Goal: Communication & Community: Share content

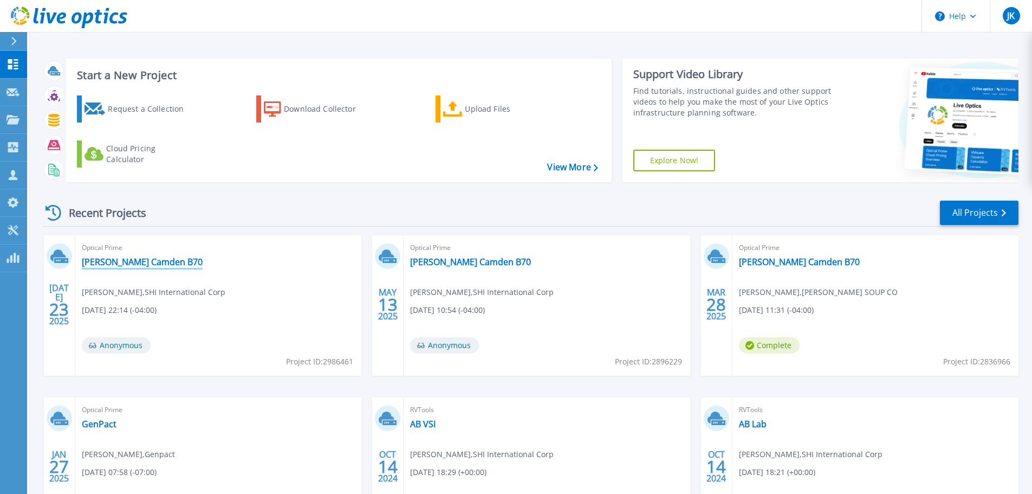
click at [118, 258] on link "[PERSON_NAME] Camden B70" at bounding box center [142, 261] width 121 height 11
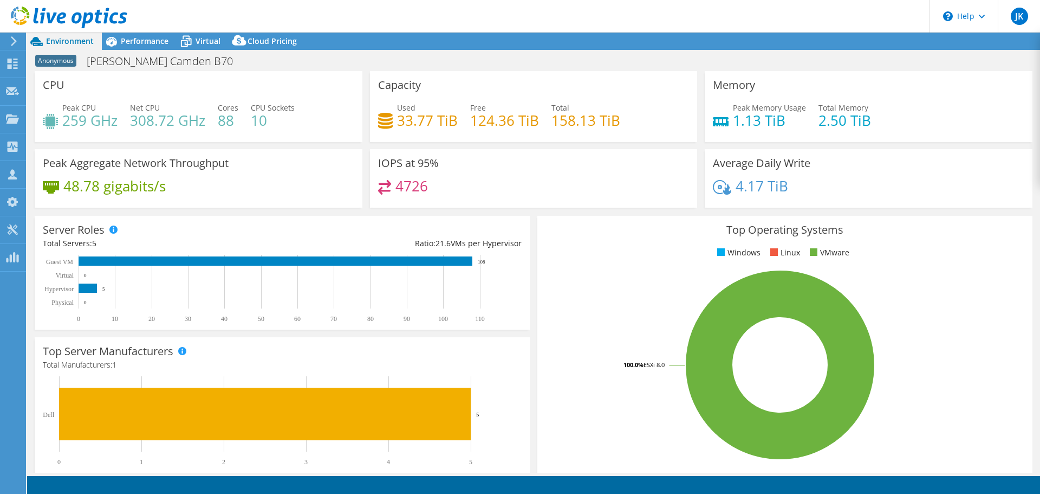
select select "USD"
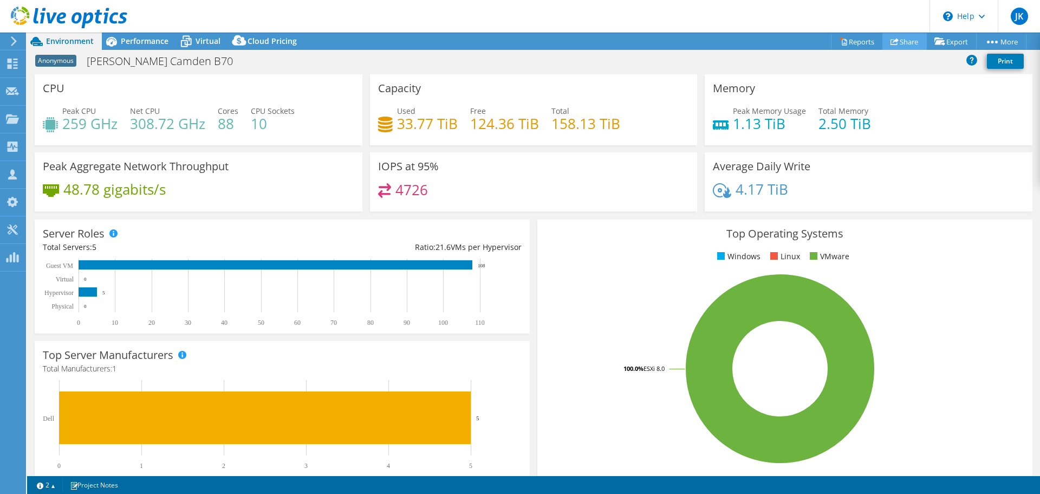
click at [911, 37] on link "Share" at bounding box center [904, 41] width 44 height 17
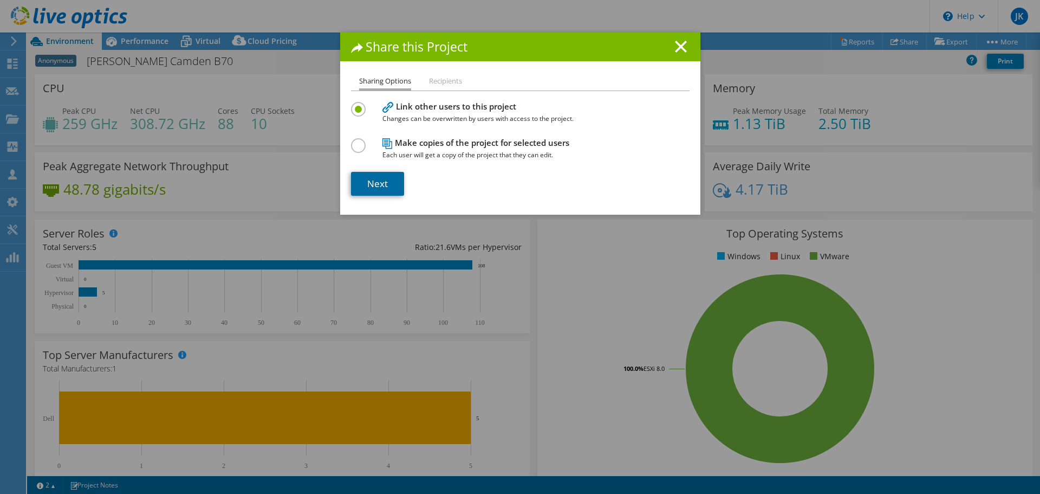
click at [366, 178] on link "Next" at bounding box center [377, 184] width 53 height 24
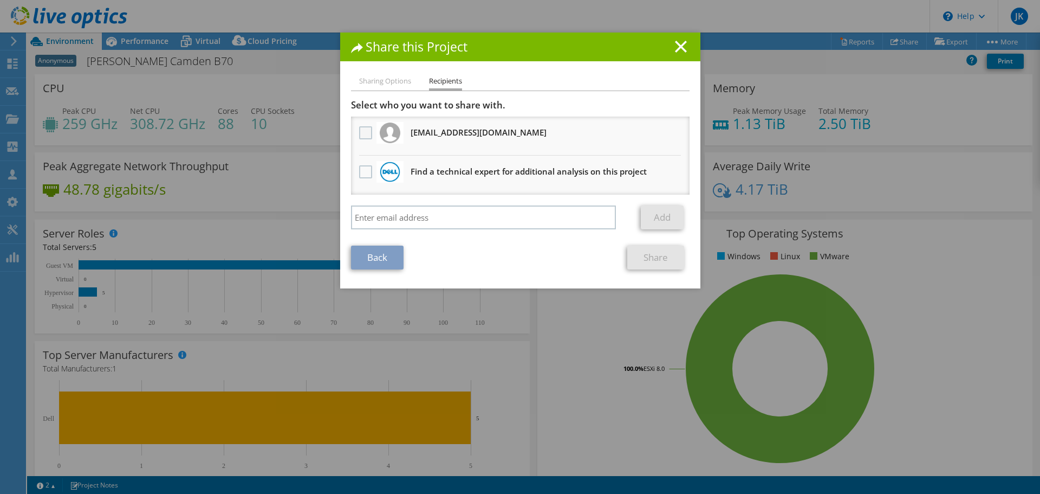
click at [363, 134] on label at bounding box center [367, 132] width 16 height 13
click at [0, 0] on input "checkbox" at bounding box center [0, 0] width 0 height 0
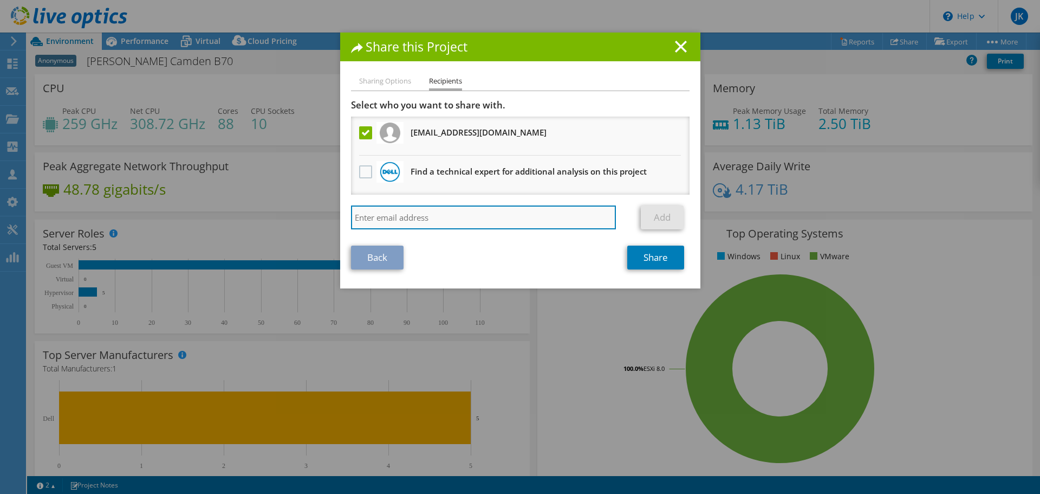
click at [478, 219] on input "search" at bounding box center [483, 217] width 265 height 24
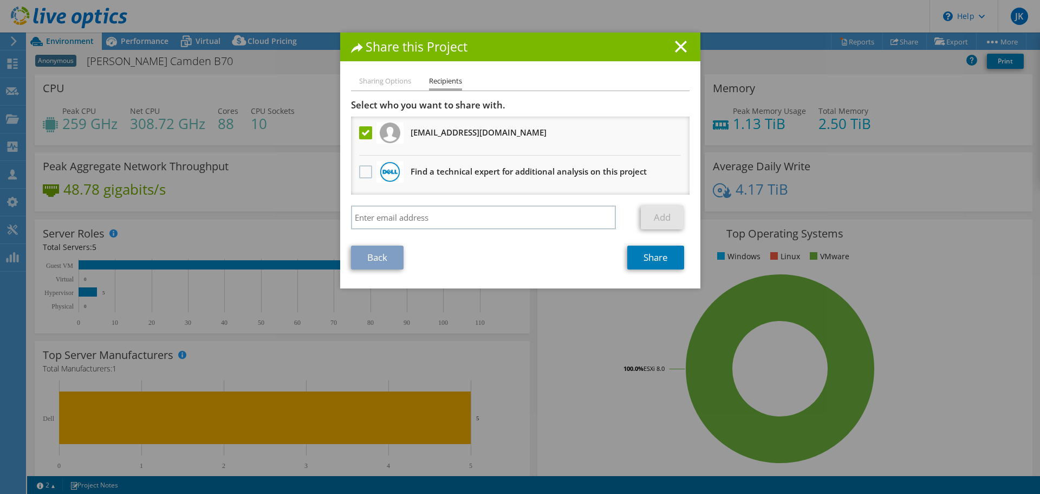
click at [448, 138] on h3 "nate_knowles@shi.com Will receive an anonymous copy" at bounding box center [479, 132] width 136 height 17
click at [658, 256] on link "Share" at bounding box center [655, 257] width 57 height 24
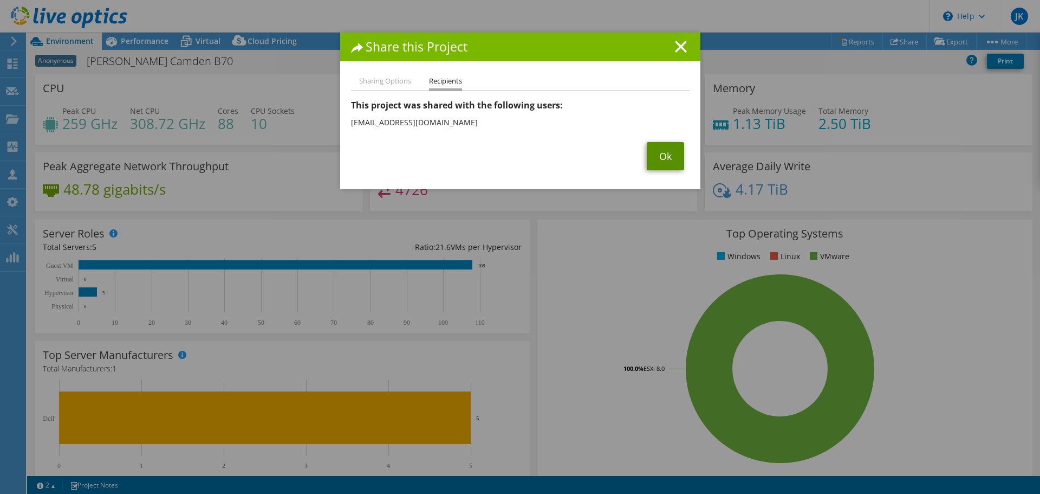
click at [654, 145] on link "Ok" at bounding box center [665, 156] width 37 height 28
